Goal: Transaction & Acquisition: Book appointment/travel/reservation

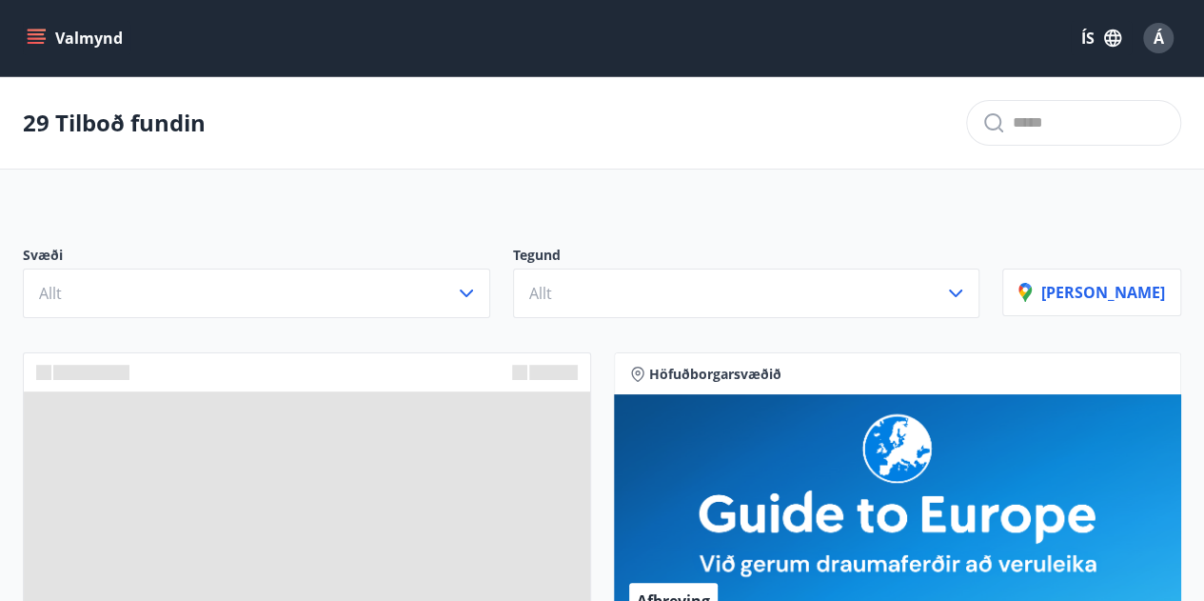
click at [513, 283] on div "Svæði Allt" at bounding box center [268, 282] width 490 height 72
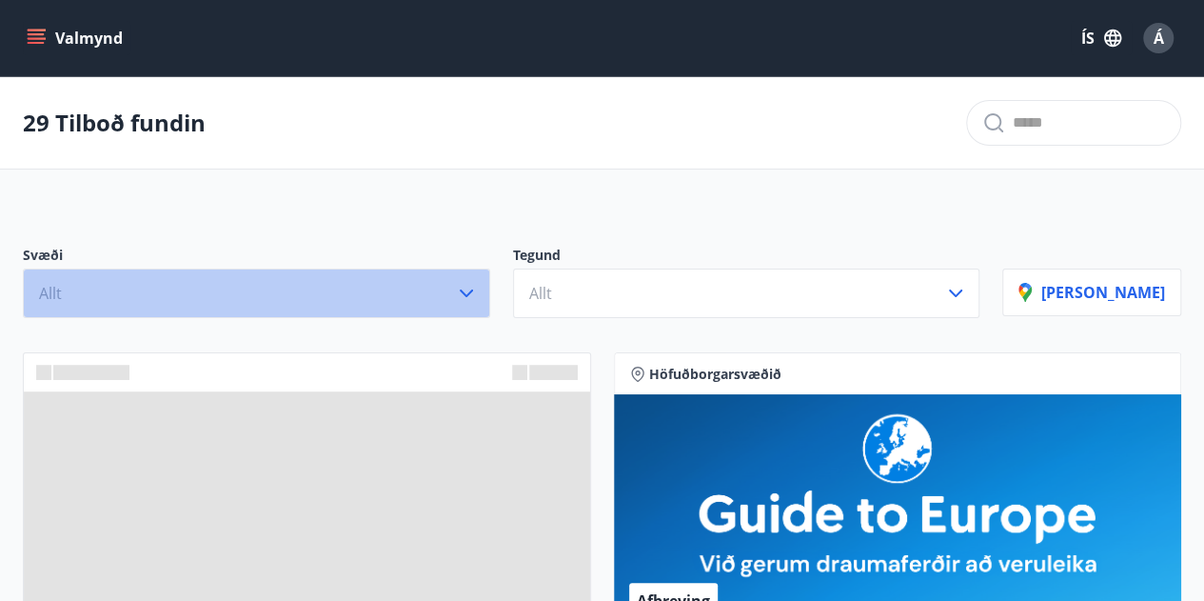
click at [473, 294] on icon "button" at bounding box center [466, 293] width 13 height 8
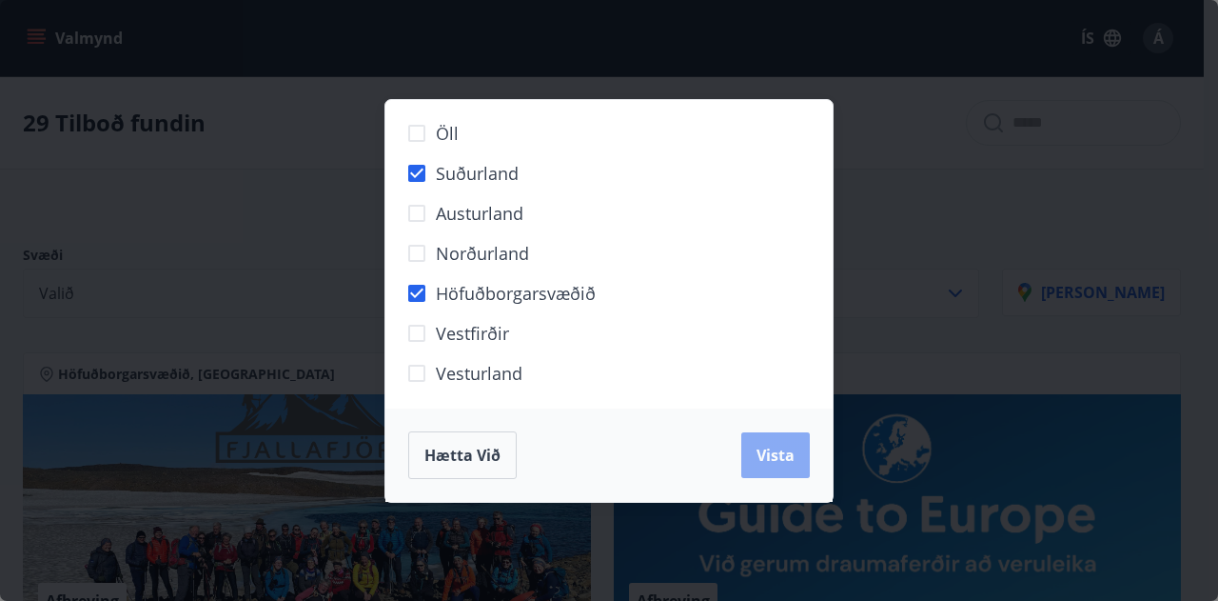
click at [779, 454] on span "Vista" at bounding box center [776, 455] width 38 height 21
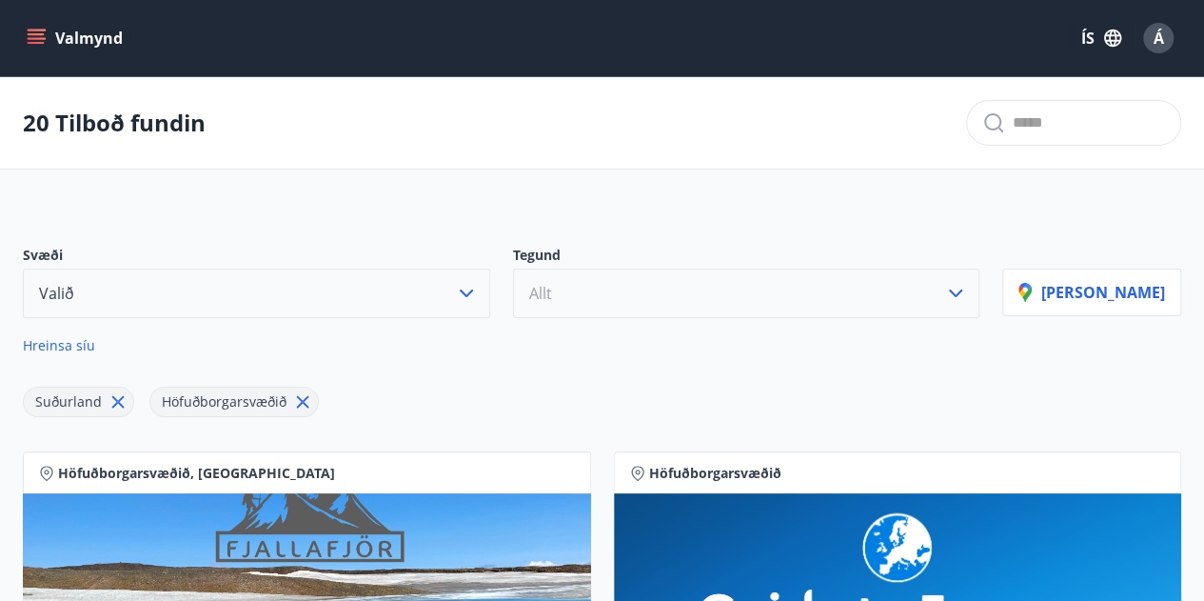
click at [962, 294] on icon "button" at bounding box center [955, 293] width 13 height 8
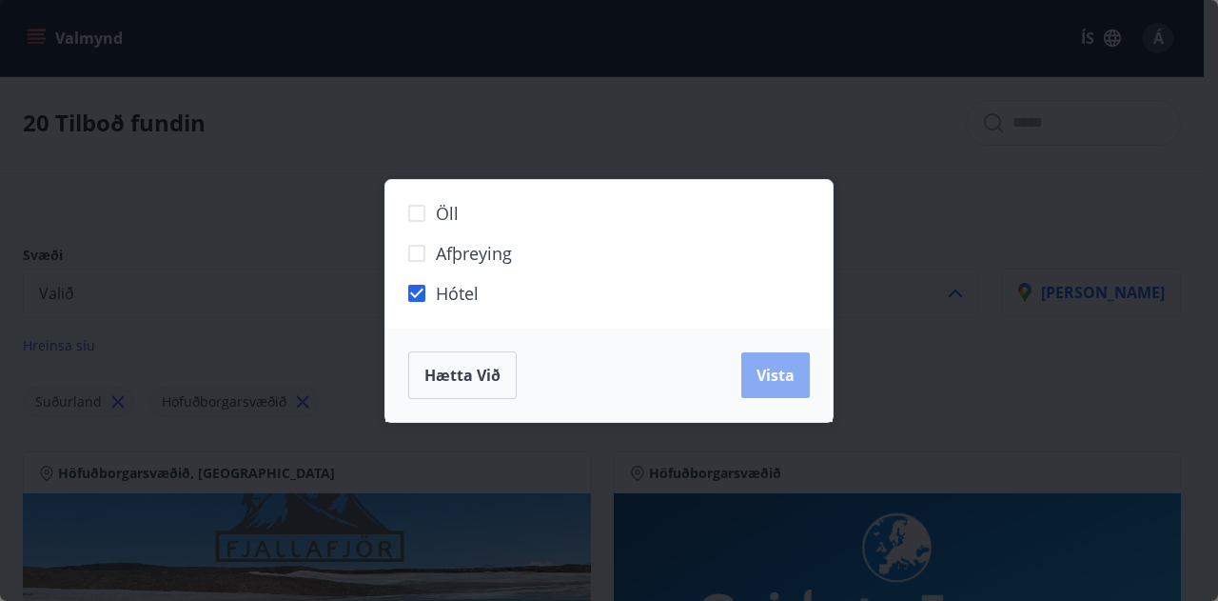
click at [761, 373] on span "Vista" at bounding box center [776, 375] width 38 height 21
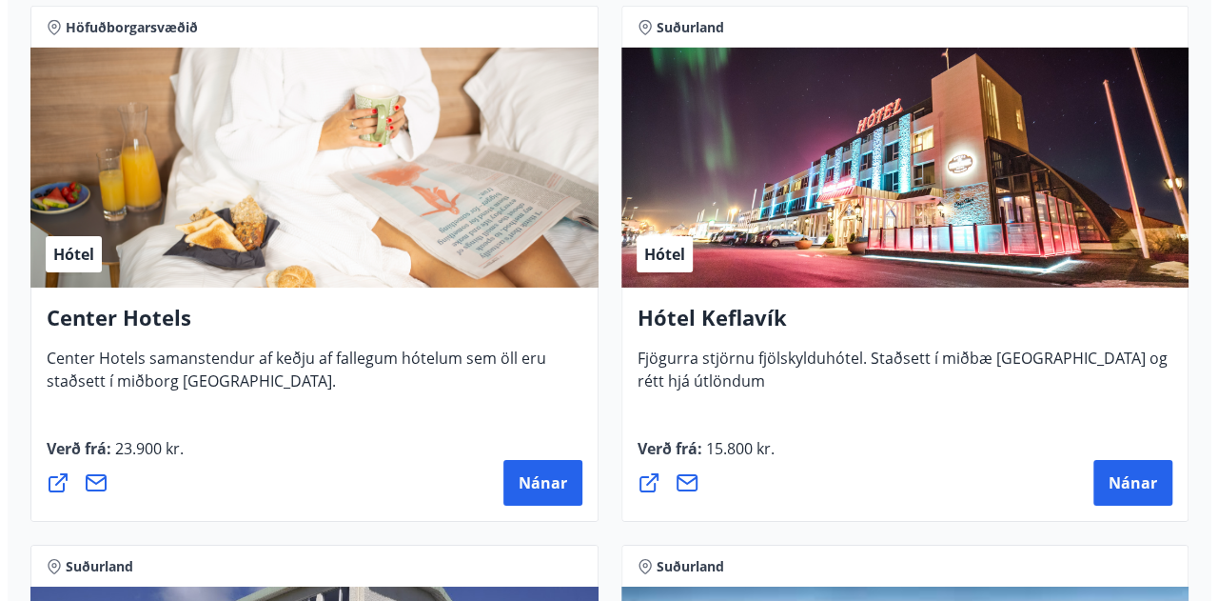
scroll to position [3145, 0]
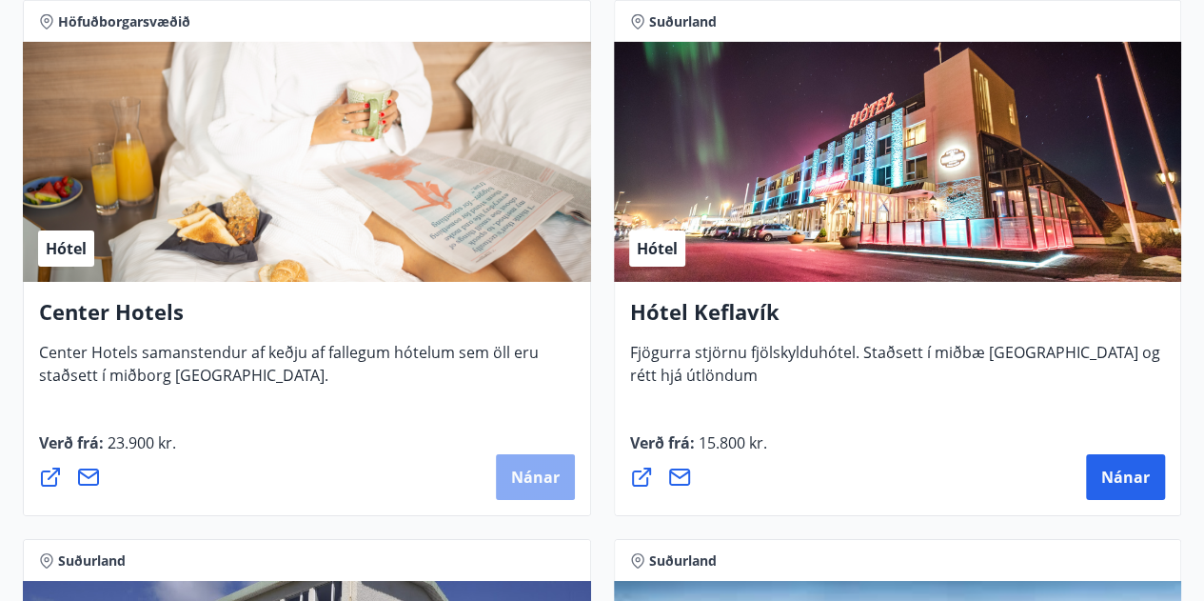
click at [542, 477] on span "Nánar" at bounding box center [535, 476] width 49 height 21
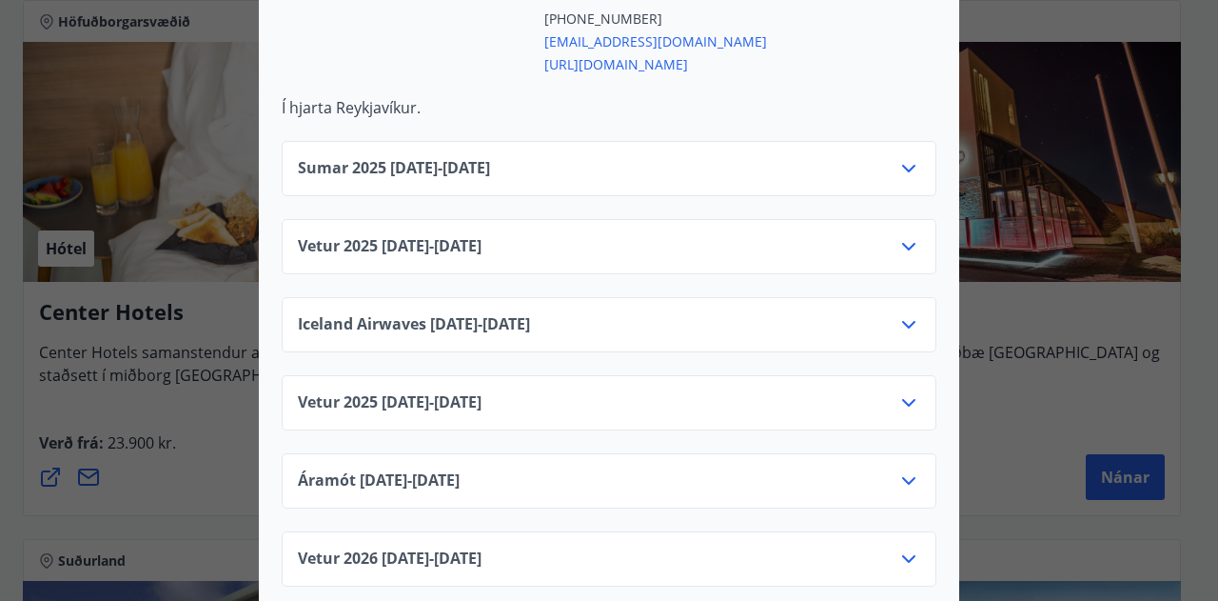
scroll to position [857, 0]
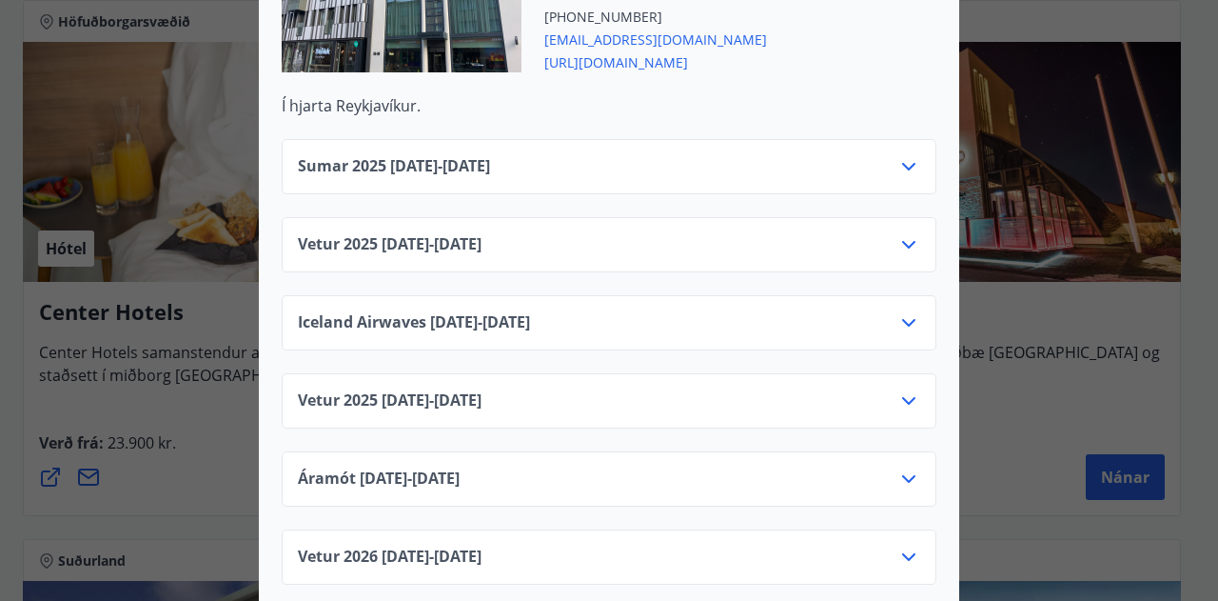
click at [884, 311] on div "Iceland Airwaves [DATE] - [DATE]" at bounding box center [609, 330] width 623 height 38
click at [906, 311] on icon at bounding box center [909, 322] width 23 height 23
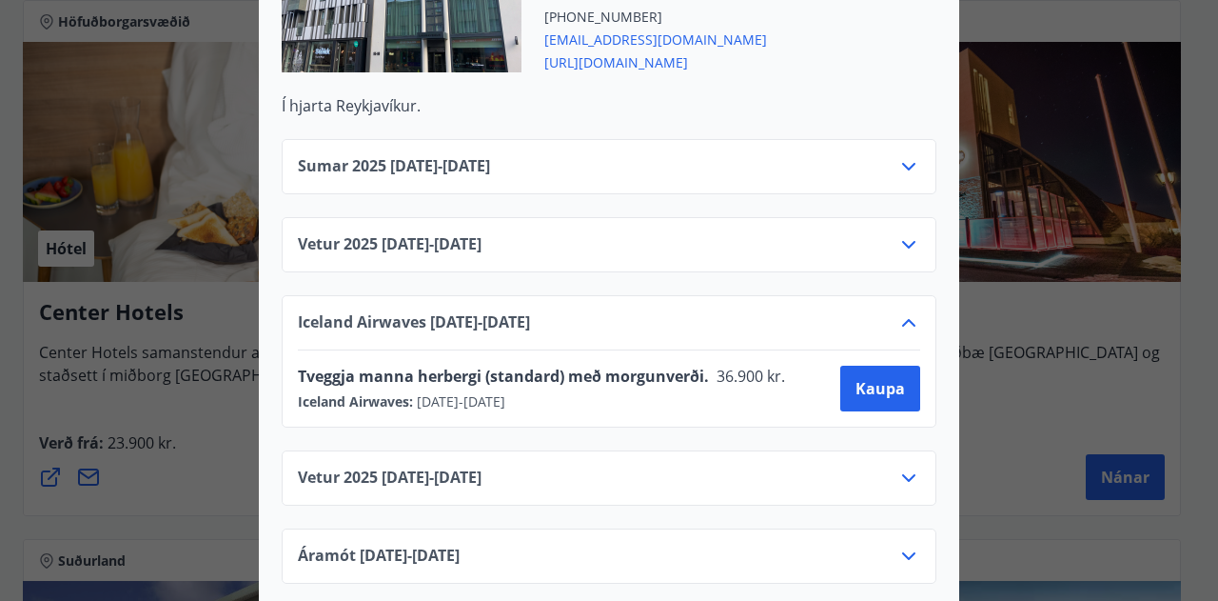
scroll to position [0, 0]
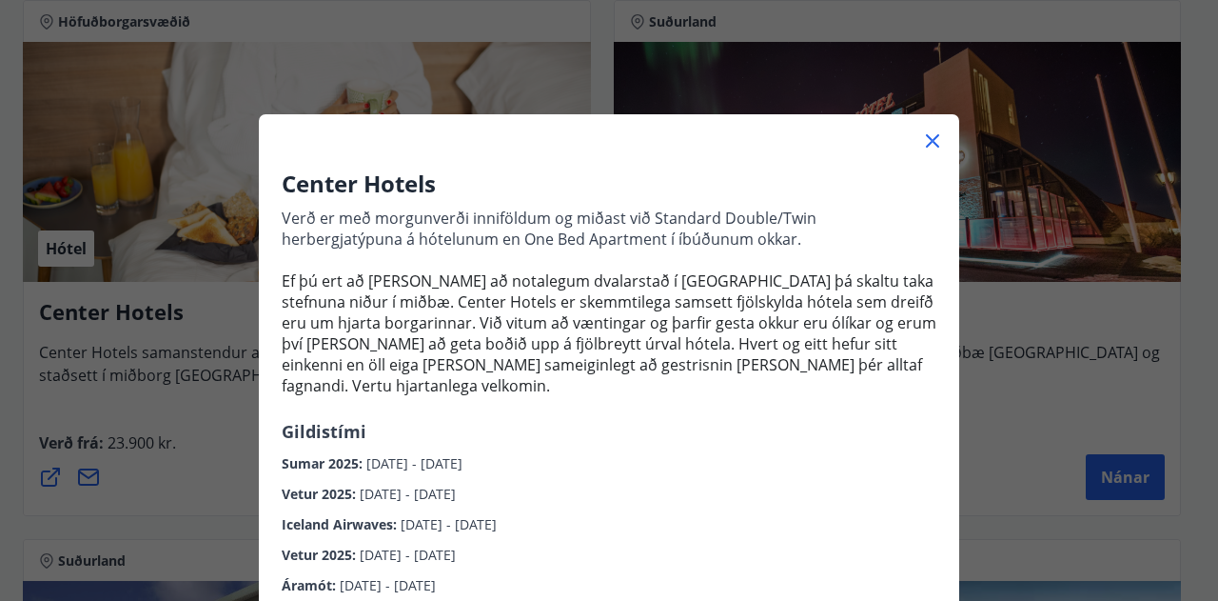
click at [1117, 378] on div "Center Hotels Verð er með morgunverði inniföldum og miðast við Standard Double/…" at bounding box center [609, 300] width 1218 height 601
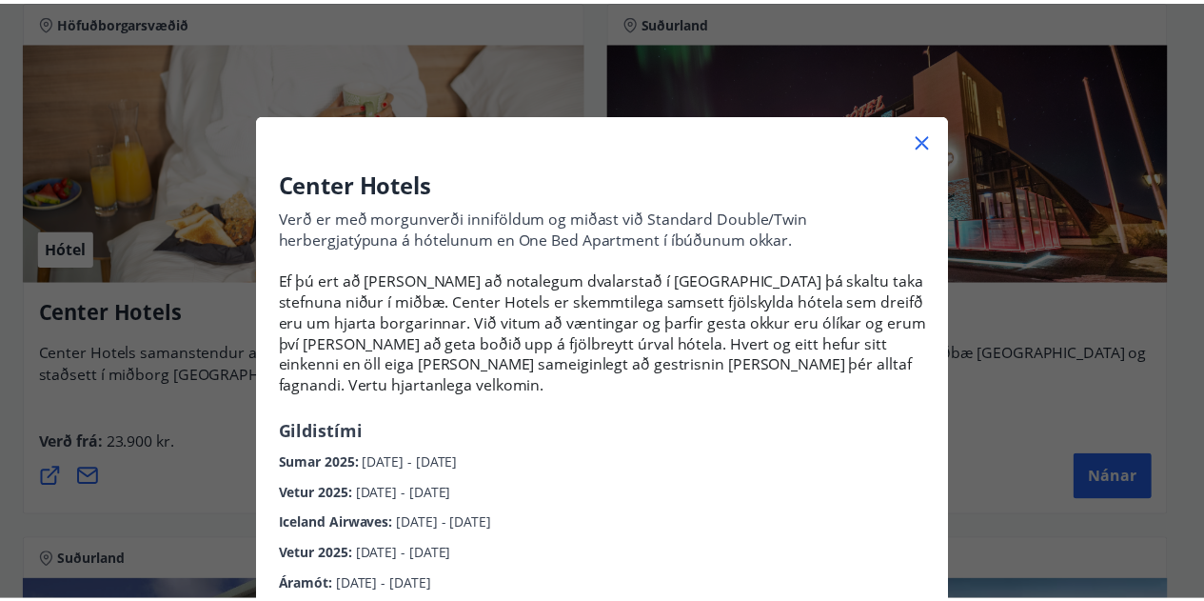
scroll to position [190, 0]
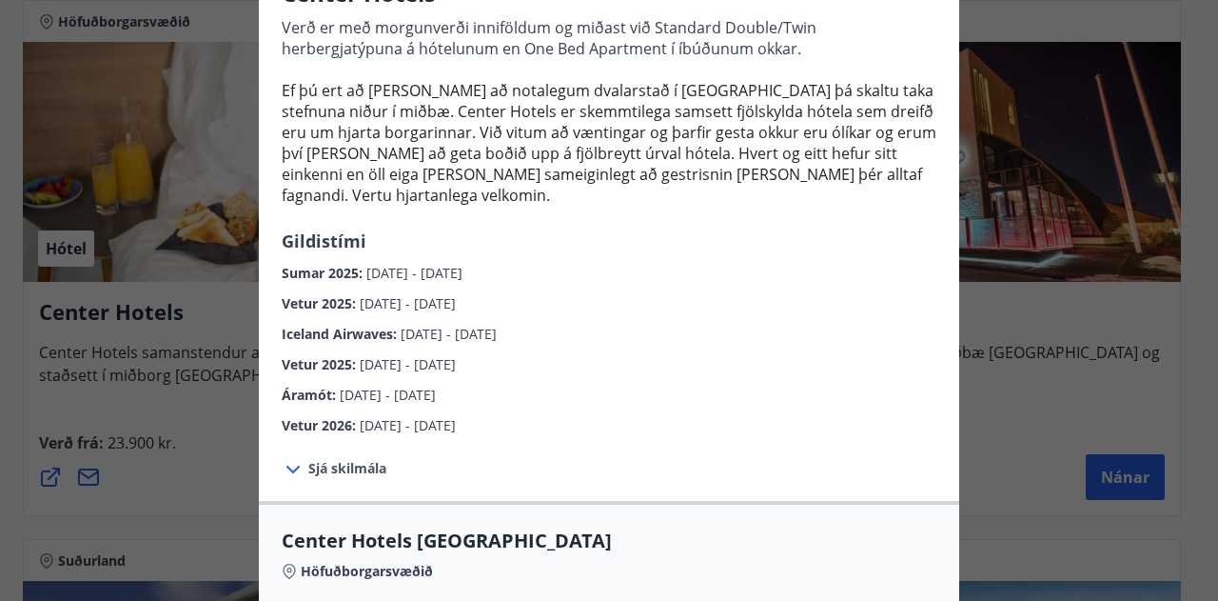
click at [497, 325] on span "[DATE] - [DATE]" at bounding box center [449, 334] width 96 height 18
click at [1070, 171] on div "Center Hotels Verð er með morgunverði inniföldum og miðast við Standard Double/…" at bounding box center [609, 110] width 1218 height 601
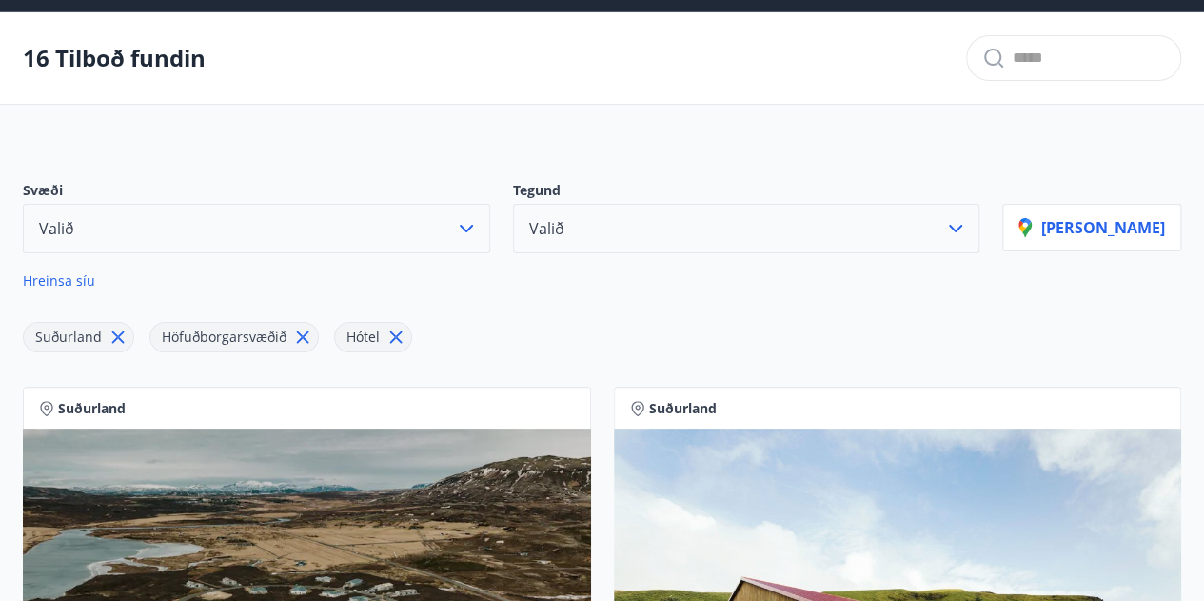
scroll to position [0, 0]
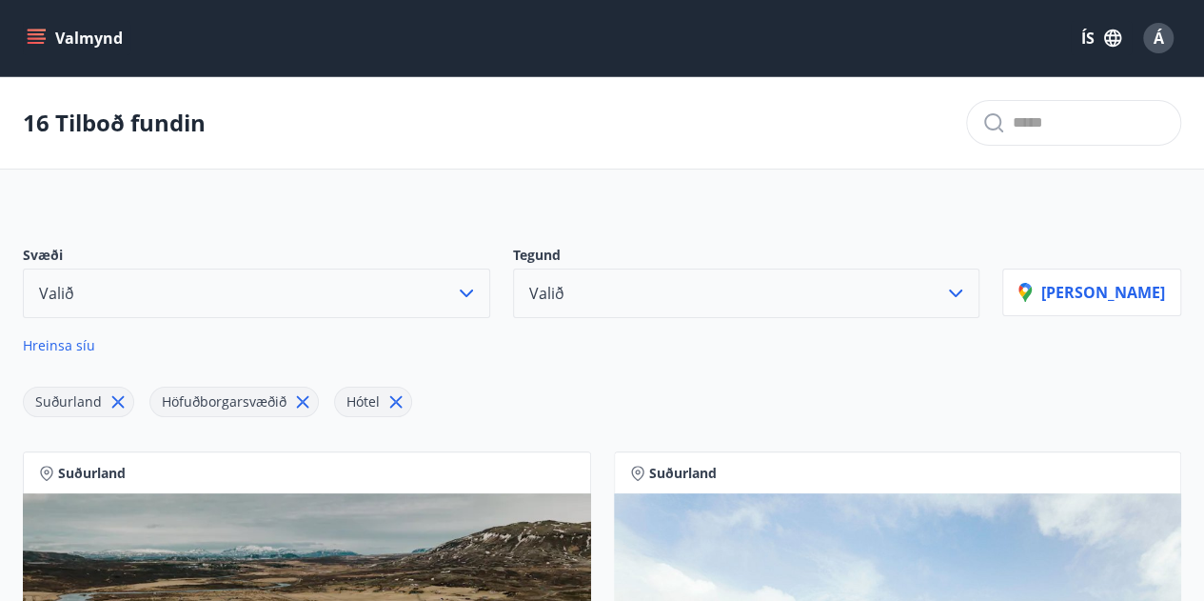
click at [40, 41] on icon "menu" at bounding box center [36, 38] width 19 height 19
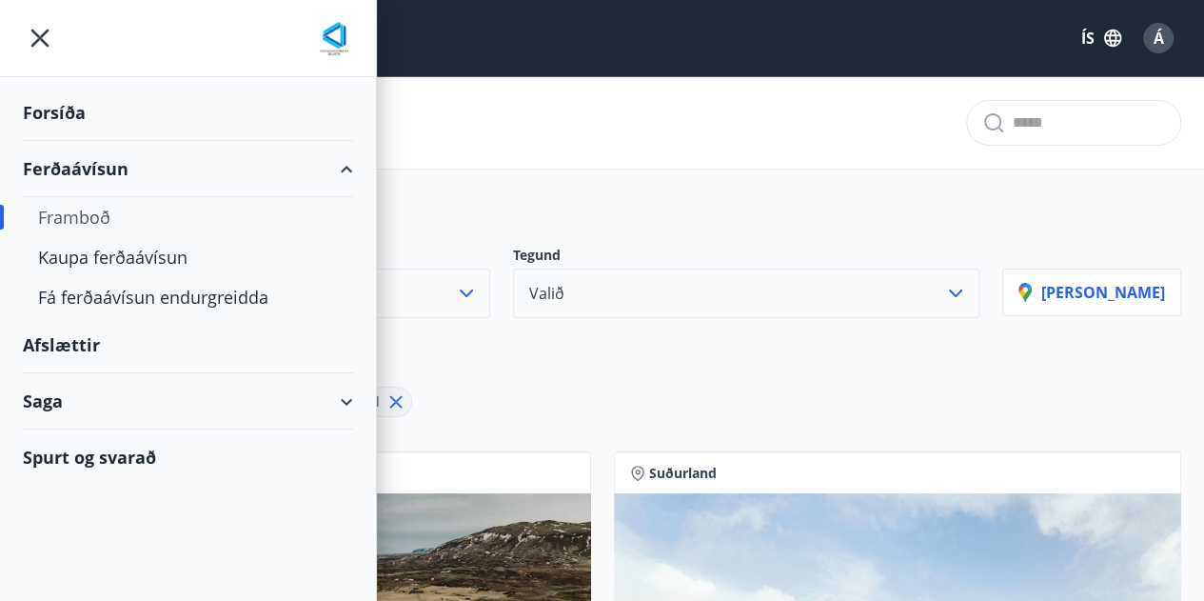
click at [32, 104] on div "Forsíða" at bounding box center [188, 113] width 330 height 56
